Goal: Communication & Community: Share content

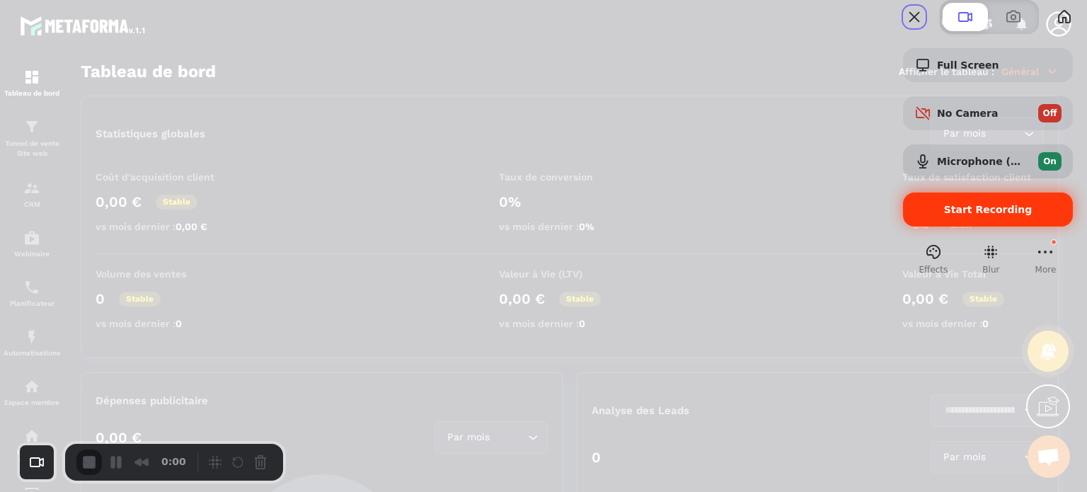
click at [934, 226] on div "Start Recording" at bounding box center [988, 209] width 170 height 34
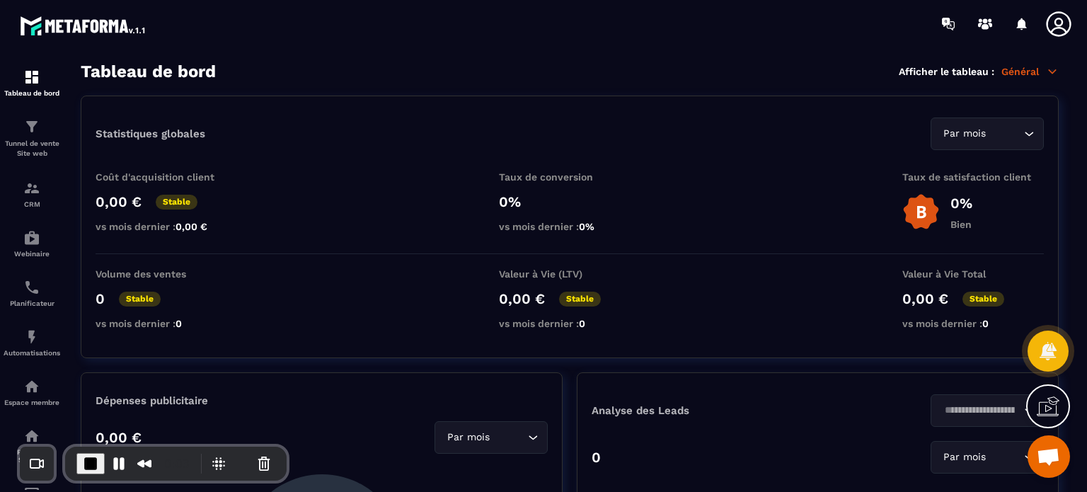
click at [1061, 28] on icon at bounding box center [1057, 23] width 25 height 25
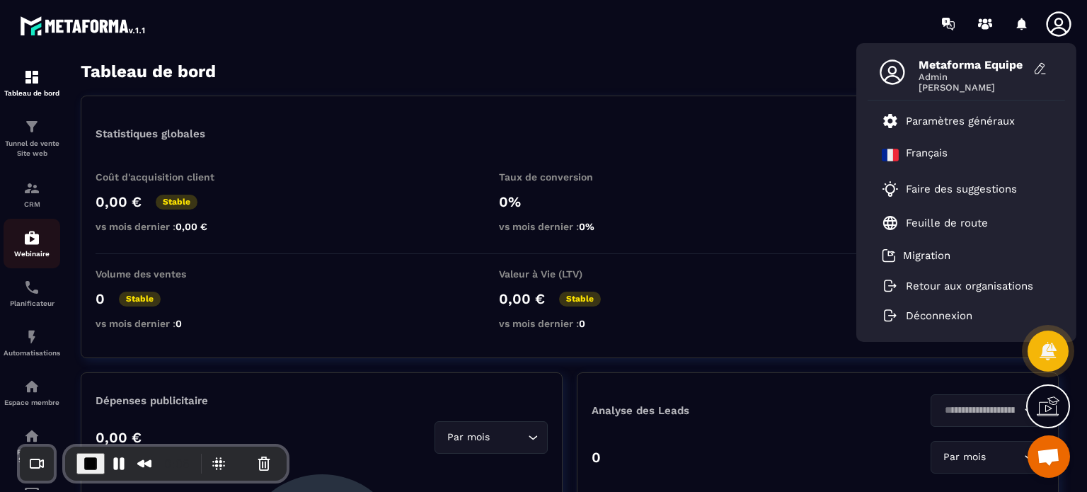
click at [23, 254] on p "Webinaire" at bounding box center [32, 254] width 57 height 8
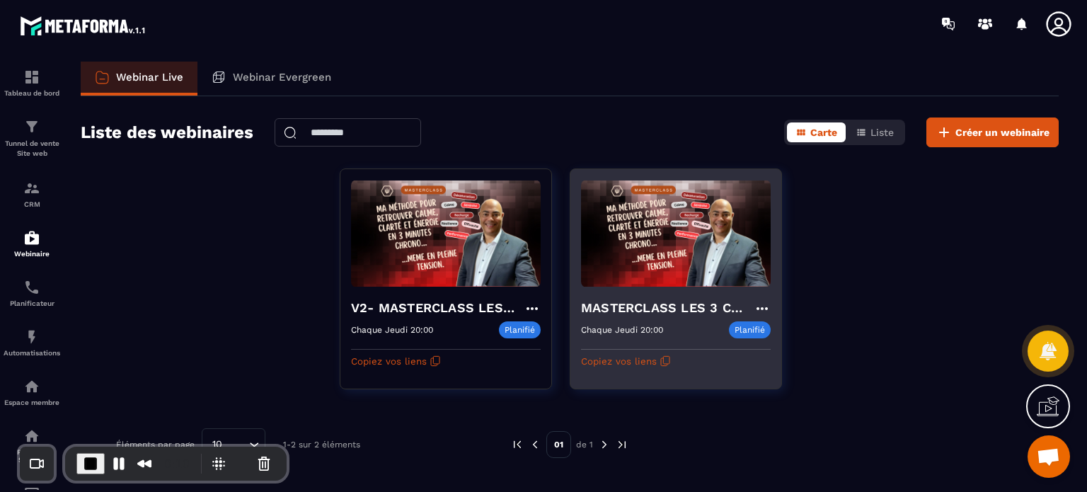
click at [630, 316] on h4 "MASTERCLASS LES 3 CLES CONCRÊTES POUR SURVIVRE MENTALEMENT" at bounding box center [667, 308] width 173 height 20
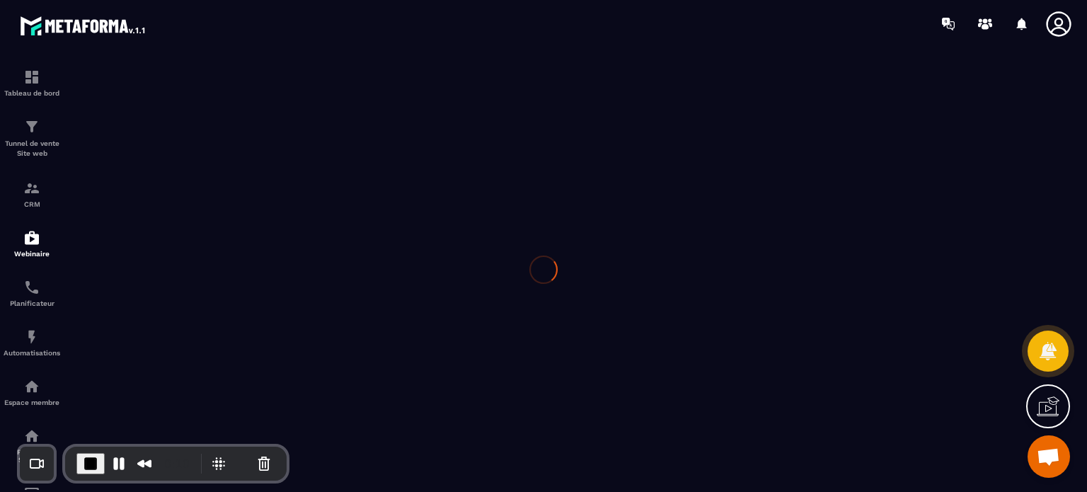
type input "**********"
type textarea "**********"
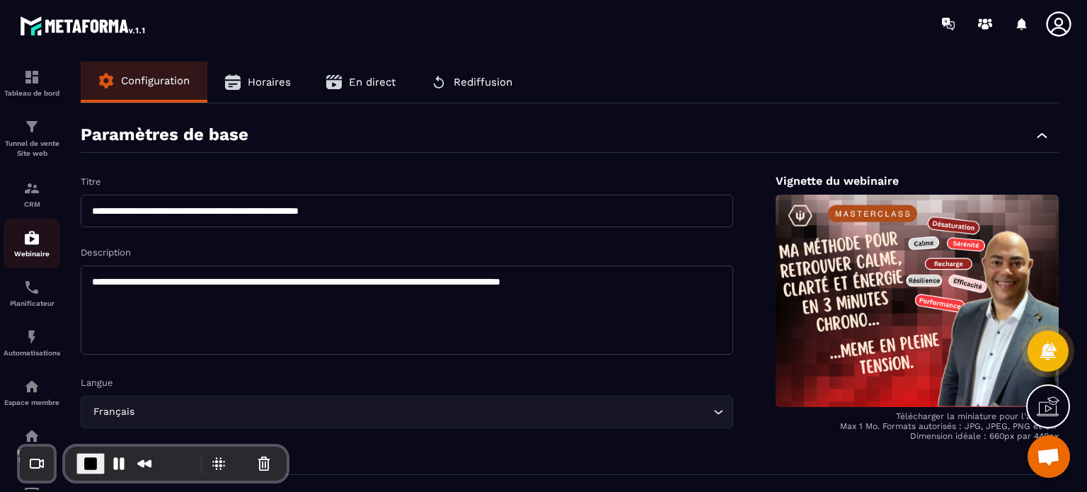
click at [27, 239] on img at bounding box center [31, 237] width 17 height 17
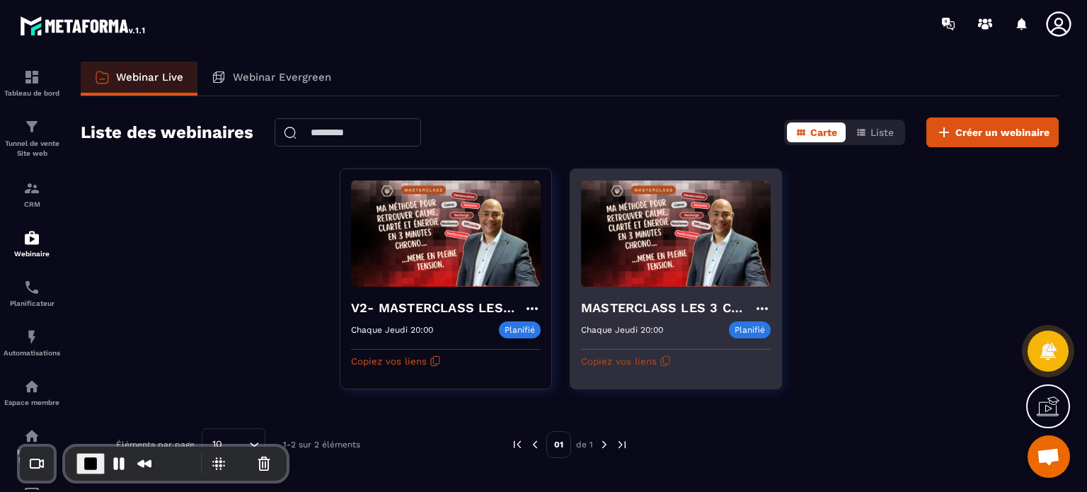
click at [632, 360] on button "Copiez vos liens" at bounding box center [626, 360] width 90 height 23
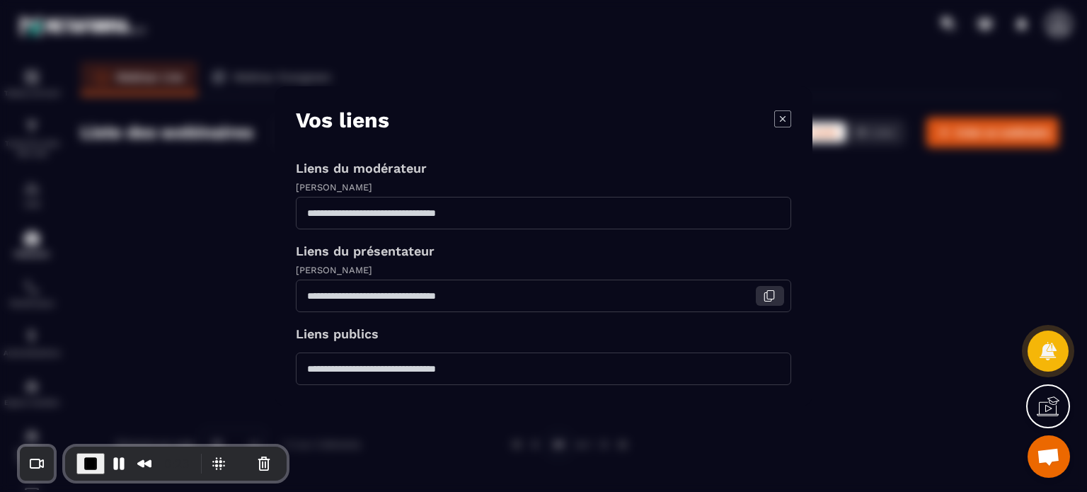
click at [767, 296] on icon "Modal window" at bounding box center [769, 295] width 13 height 13
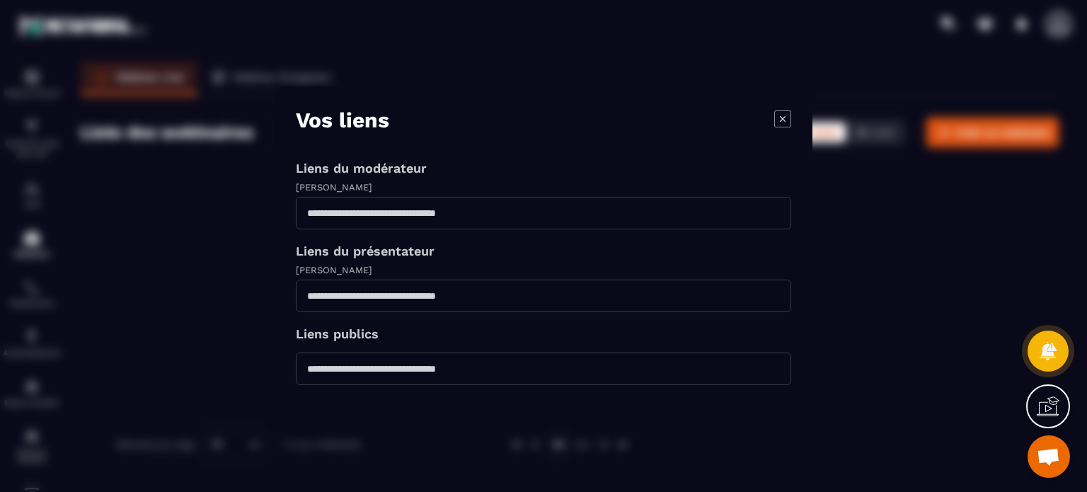
click at [775, 113] on icon "Modal window" at bounding box center [782, 118] width 17 height 17
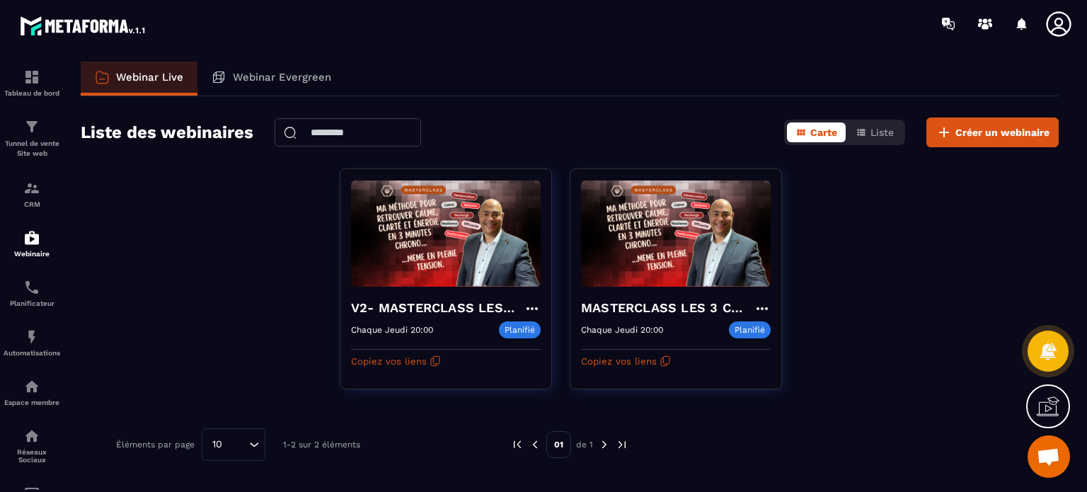
click at [1058, 33] on icon at bounding box center [1058, 24] width 28 height 28
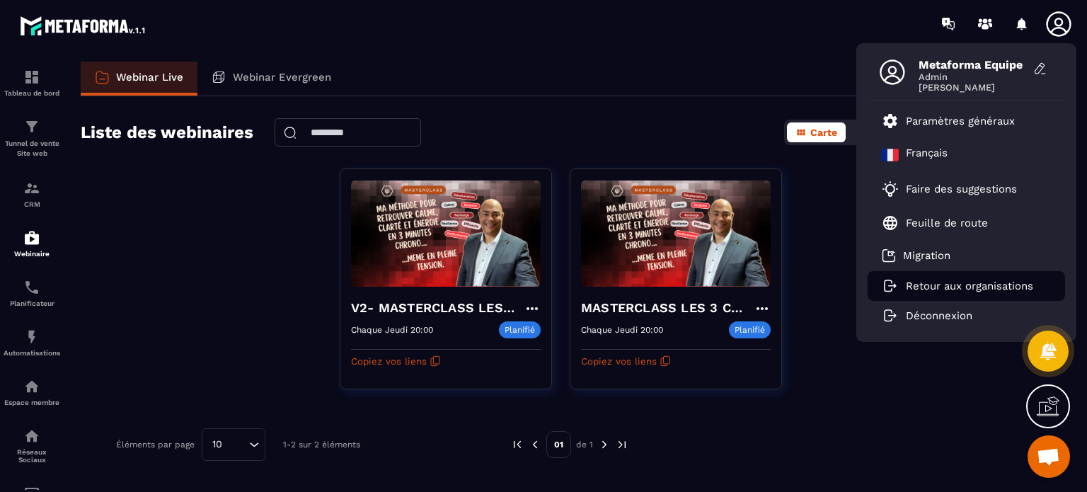
click at [936, 283] on p "Retour aux organisations" at bounding box center [968, 285] width 127 height 13
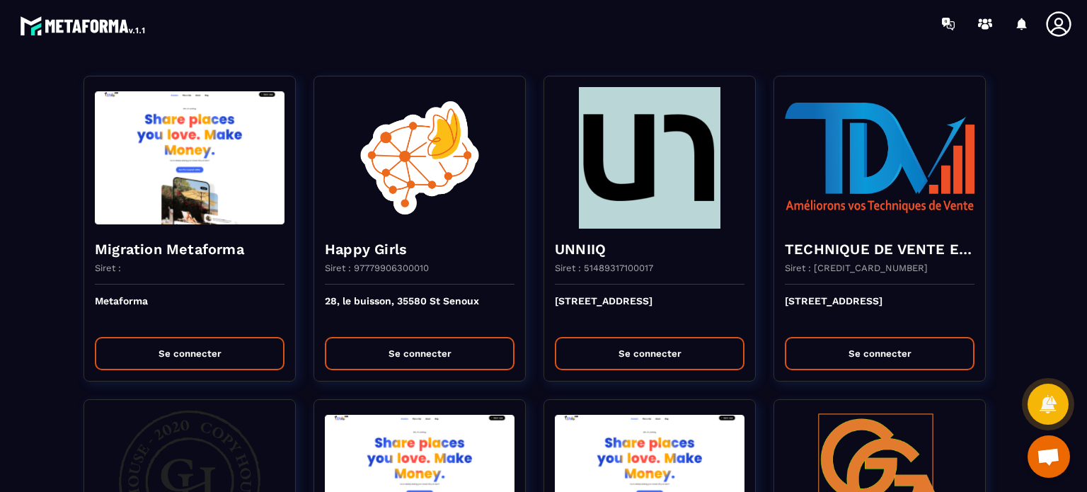
click at [624, 50] on section "Migration Metaforma Siret : Metaforma Se connecter Happy Girls Siret : 97779906…" at bounding box center [543, 269] width 1087 height 444
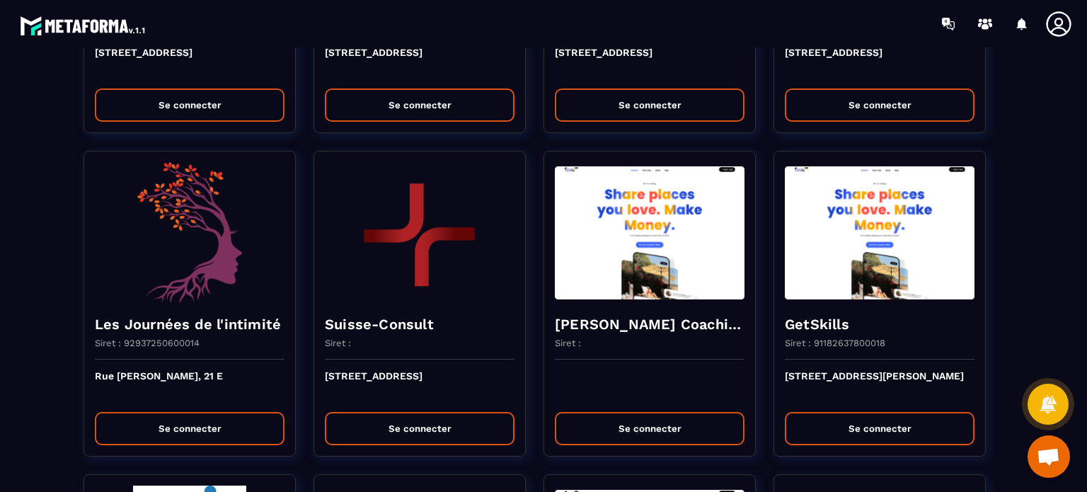
scroll to position [1924, 0]
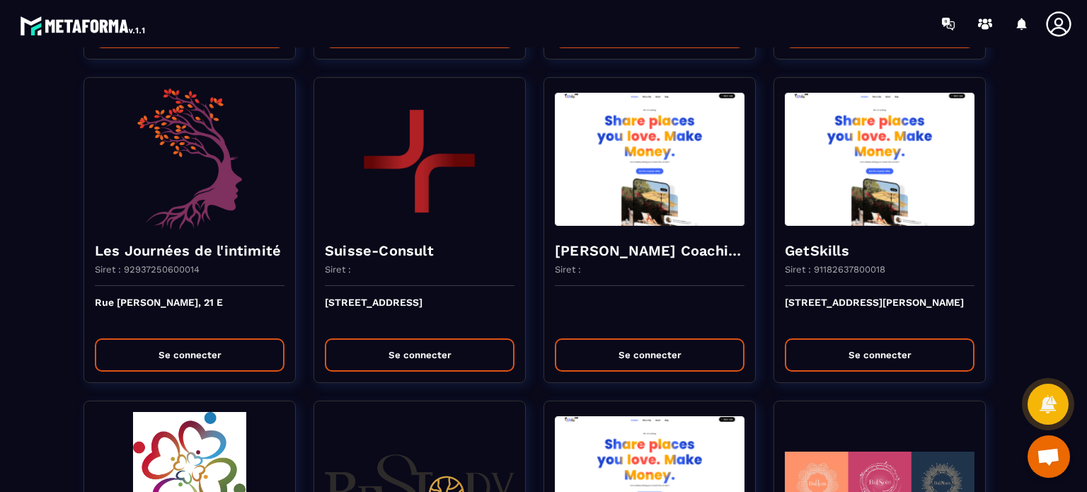
click at [1045, 163] on div "Migration Metaforma Siret : Metaforma Se connecter Happy Girls Siret : 97779906…" at bounding box center [543, 266] width 1058 height 4287
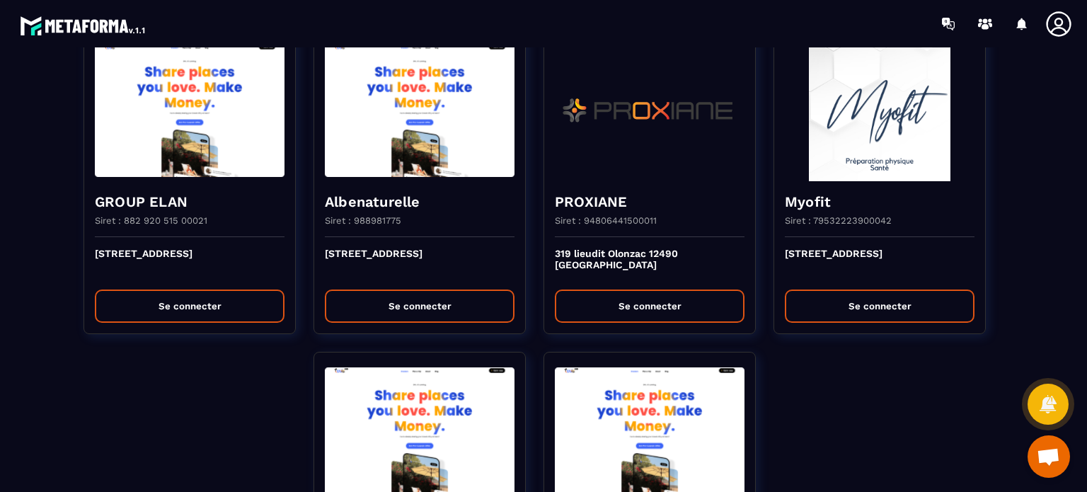
scroll to position [3565, 0]
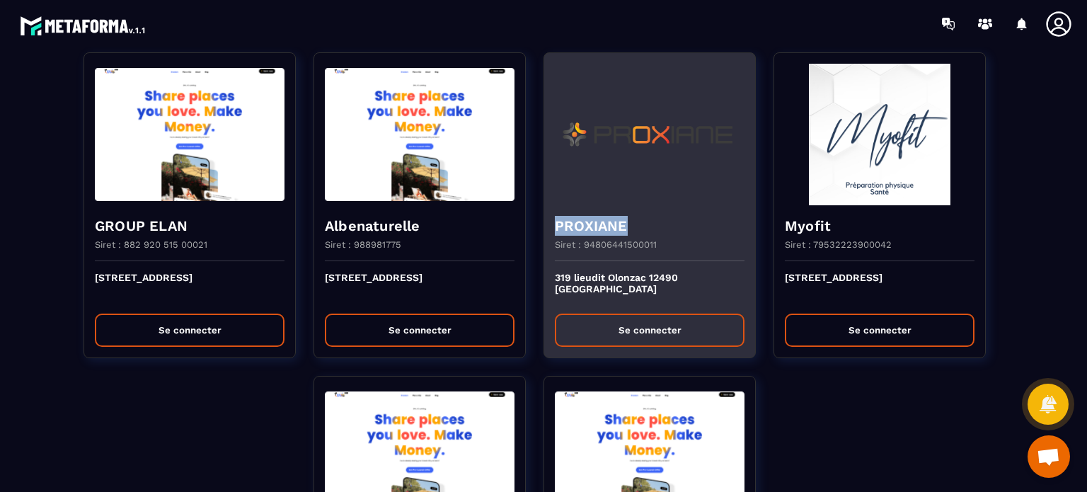
drag, startPoint x: 665, startPoint y: 219, endPoint x: 549, endPoint y: 215, distance: 116.1
click at [549, 215] on div "PROXIANE Siret : 94806441500011" at bounding box center [649, 233] width 211 height 56
copy h4 "PROXIANE"
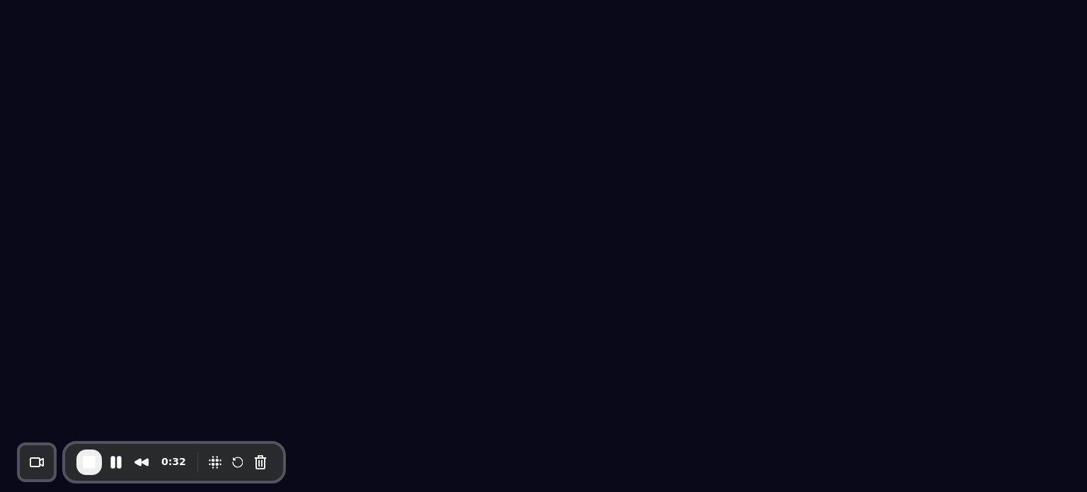
select select "******"
select select "*****"
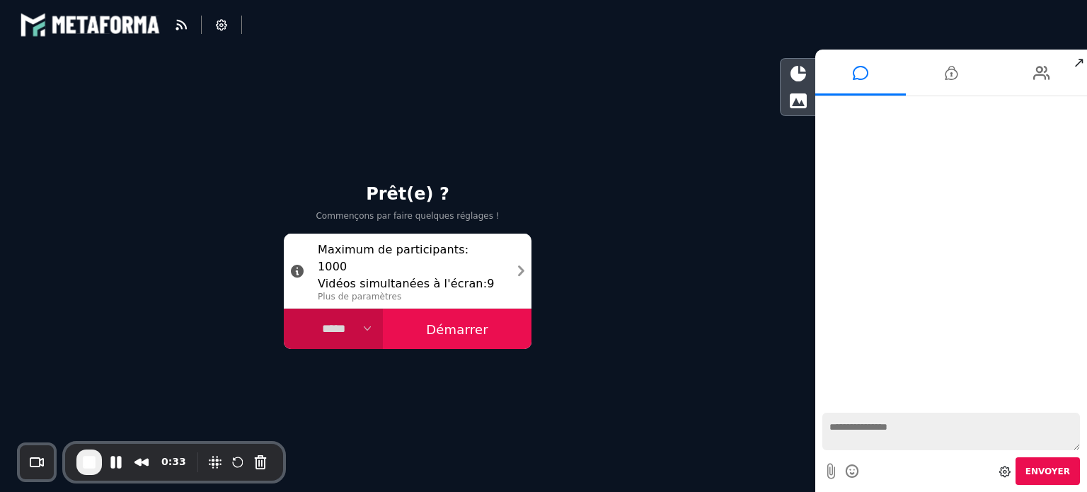
click at [436, 329] on button "Démarrer" at bounding box center [457, 328] width 149 height 41
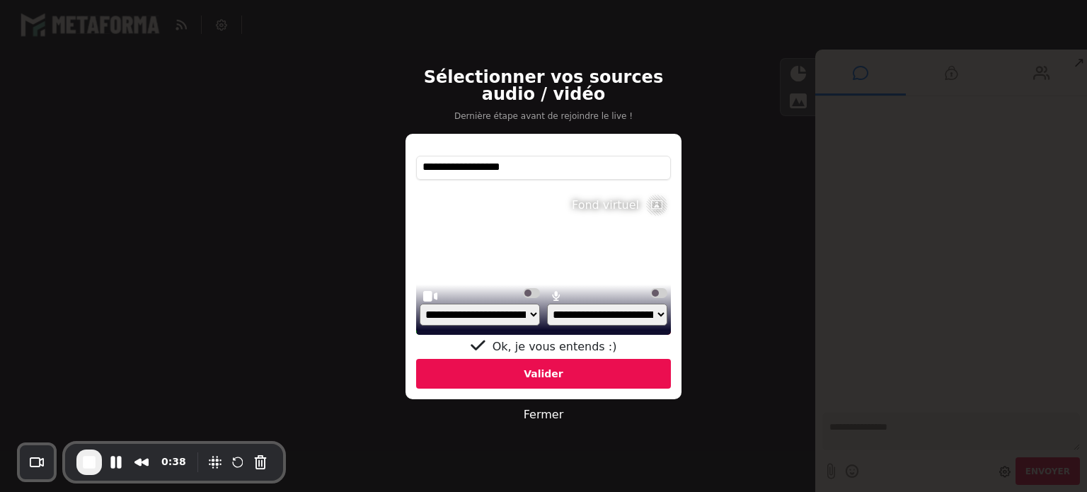
click at [532, 294] on label at bounding box center [531, 293] width 17 height 10
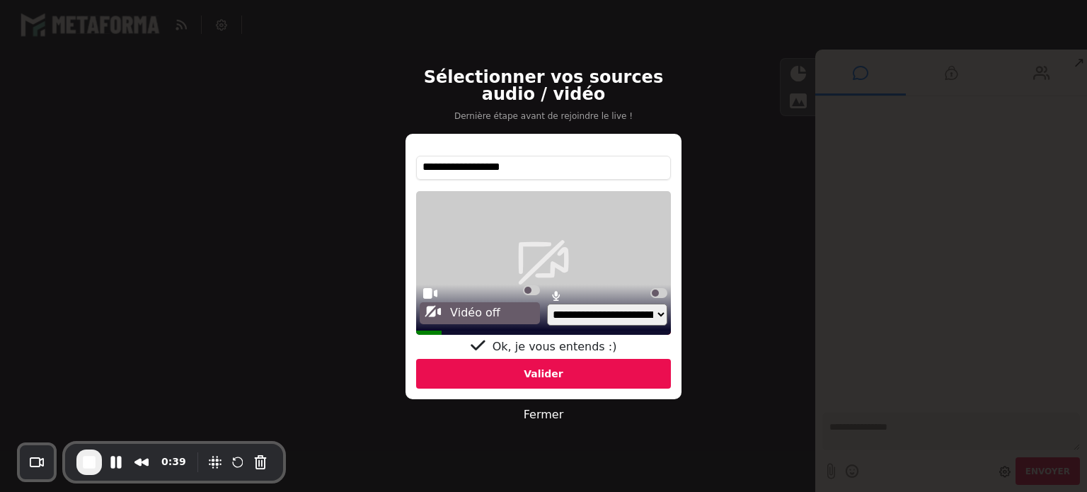
click at [509, 378] on div "Valider" at bounding box center [543, 374] width 255 height 30
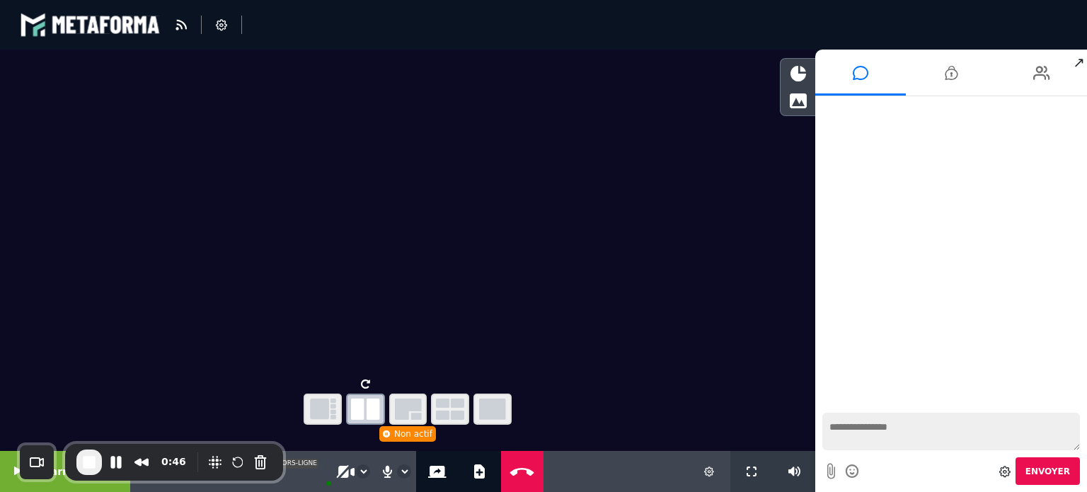
click at [362, 381] on icon at bounding box center [365, 383] width 9 height 11
click at [315, 404] on icon "button" at bounding box center [322, 408] width 25 height 21
click at [425, 486] on button "Partage d'écran" at bounding box center [437, 471] width 24 height 41
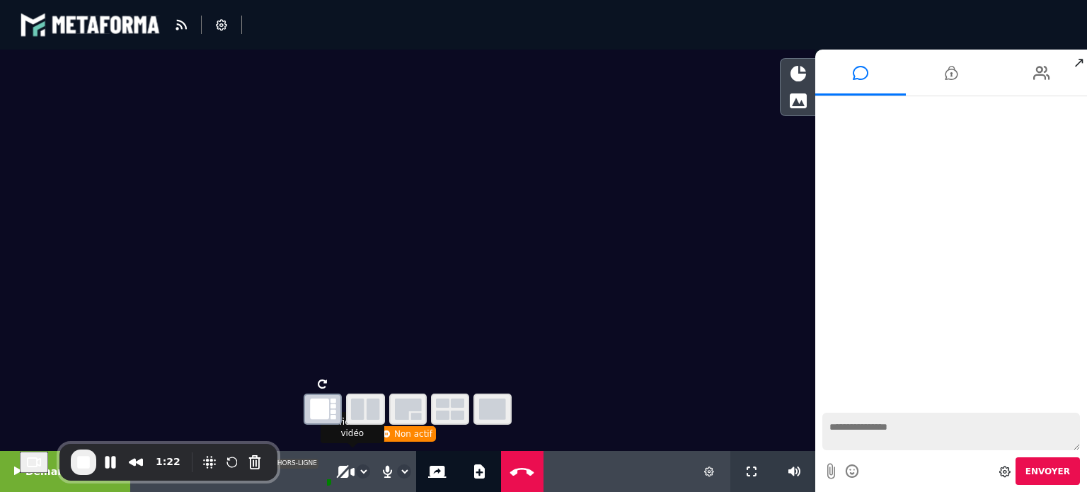
click at [337, 470] on icon at bounding box center [345, 471] width 16 height 13
click at [357, 476] on select "**********" at bounding box center [363, 471] width 13 height 13
click at [355, 465] on select "**********" at bounding box center [361, 471] width 13 height 13
click at [339, 472] on icon at bounding box center [345, 471] width 13 height 13
click at [796, 93] on icon at bounding box center [798, 101] width 18 height 16
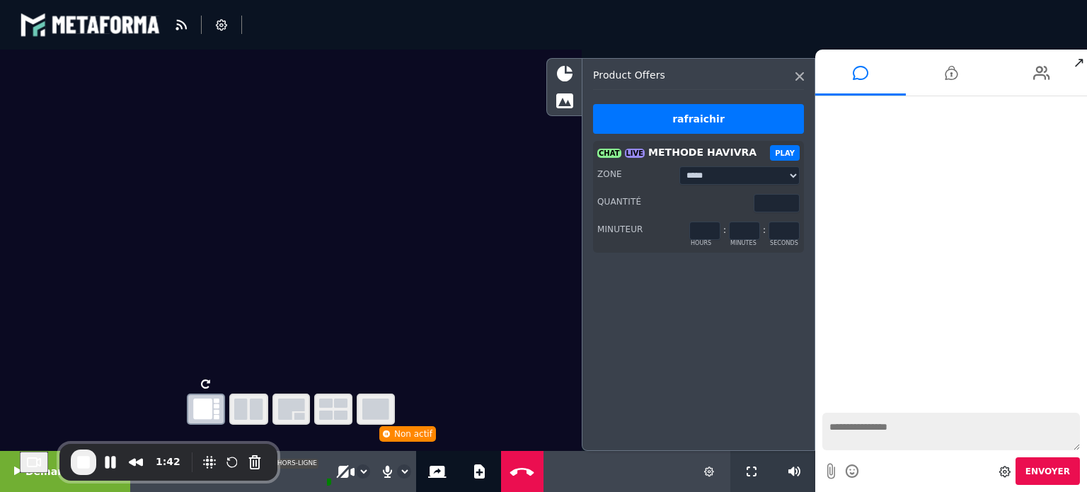
drag, startPoint x: 777, startPoint y: 204, endPoint x: 746, endPoint y: 204, distance: 30.4
click at [746, 204] on div "Quantité **" at bounding box center [698, 202] width 202 height 19
type input "**"
click at [789, 151] on button "PLAY" at bounding box center [785, 153] width 30 height 16
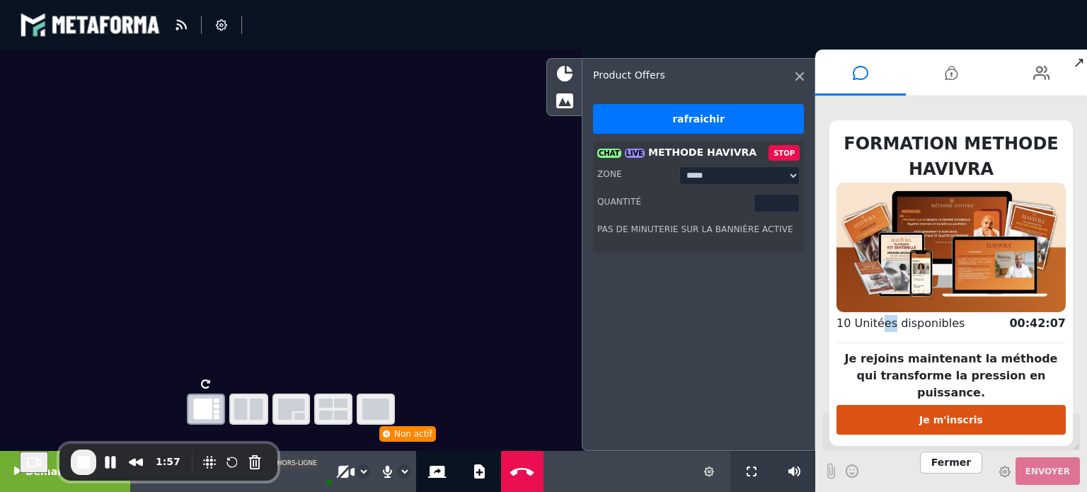
drag, startPoint x: 877, startPoint y: 330, endPoint x: 888, endPoint y: 334, distance: 11.2
click at [888, 330] on span "10 Unitées disponibles" at bounding box center [900, 322] width 128 height 13
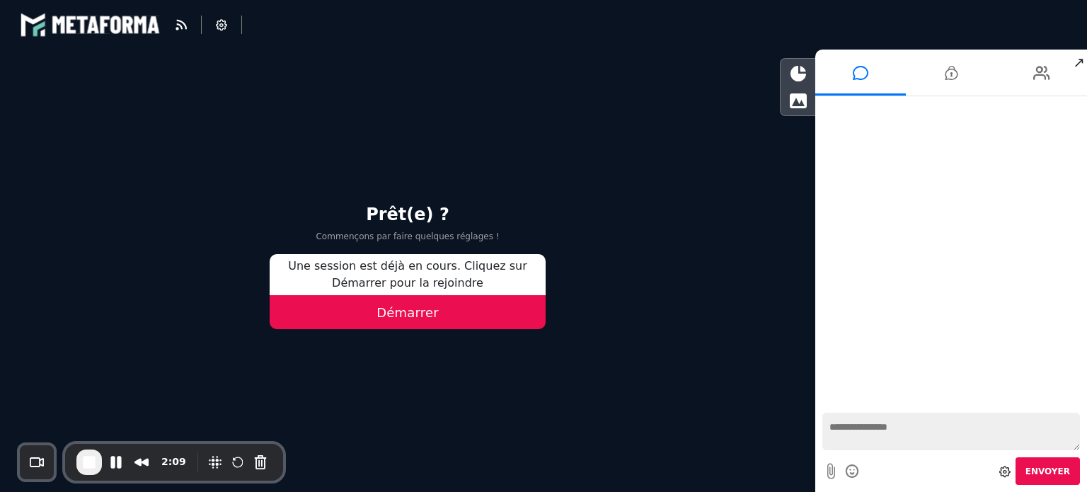
click at [439, 320] on button "Démarrer" at bounding box center [408, 312] width 276 height 34
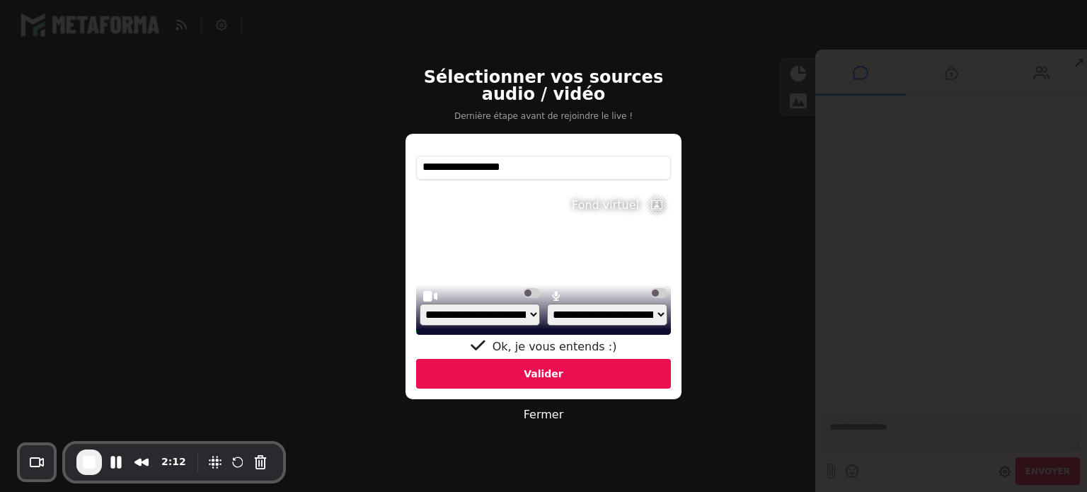
click at [501, 376] on div "Valider" at bounding box center [543, 374] width 255 height 30
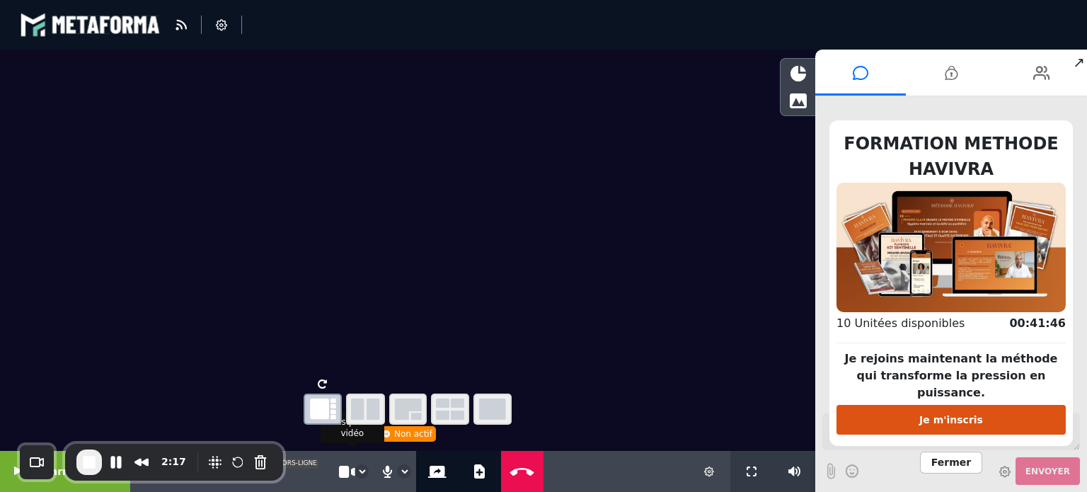
click at [343, 483] on button "Cam on" at bounding box center [345, 471] width 18 height 41
drag, startPoint x: 854, startPoint y: 328, endPoint x: 886, endPoint y: 332, distance: 31.5
click at [886, 330] on span "10 Unitées disponibles" at bounding box center [900, 322] width 128 height 13
click at [79, 458] on button "End Recording" at bounding box center [88, 461] width 25 height 25
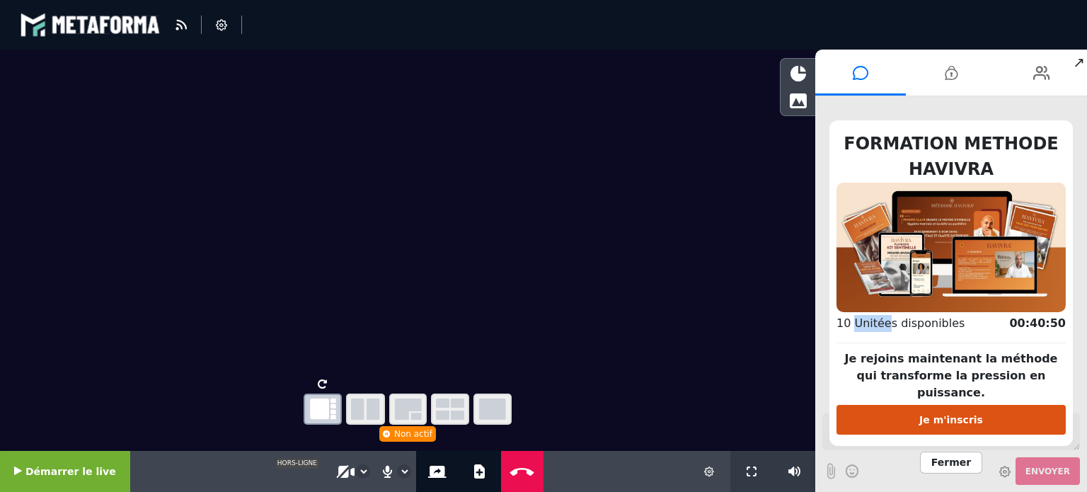
click at [958, 339] on div "10 Unitées disponibles 00:40:50" at bounding box center [950, 323] width 229 height 31
